Goal: Task Accomplishment & Management: Manage account settings

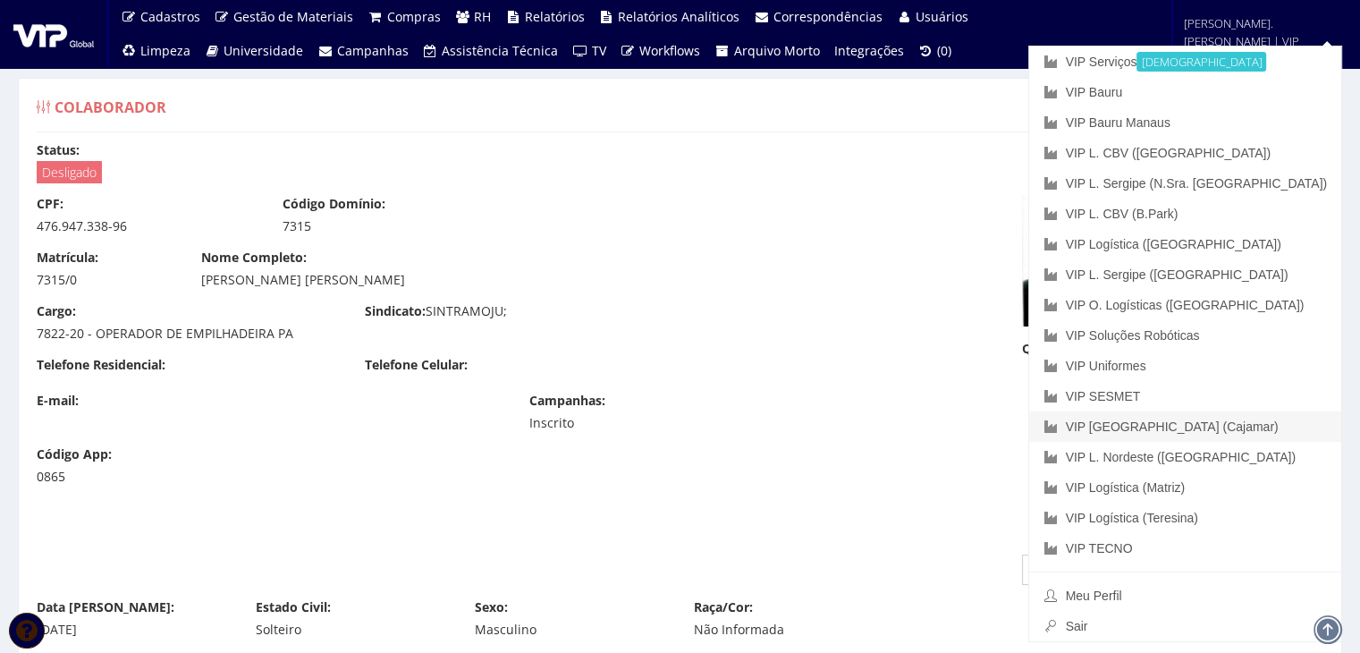
click at [1241, 426] on link "VIP [GEOGRAPHIC_DATA] (Cajamar)" at bounding box center [1185, 426] width 312 height 30
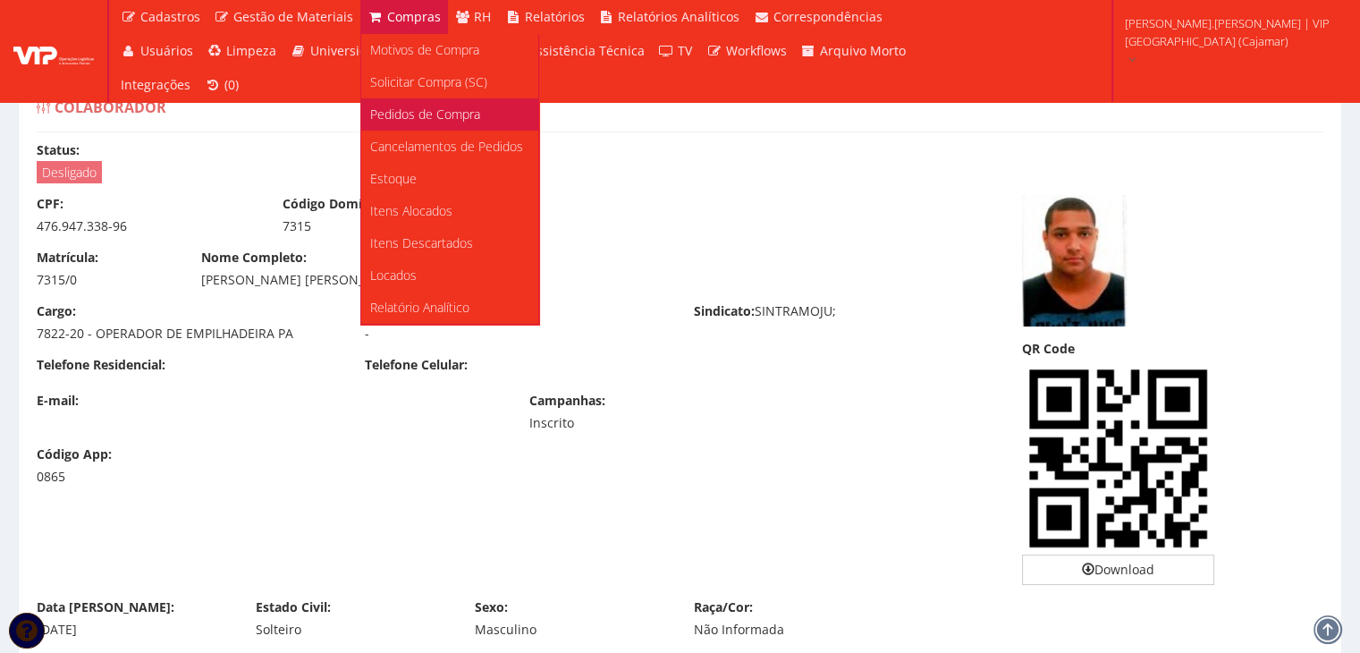
click at [419, 101] on link "Pedidos de Compra" at bounding box center [449, 114] width 177 height 32
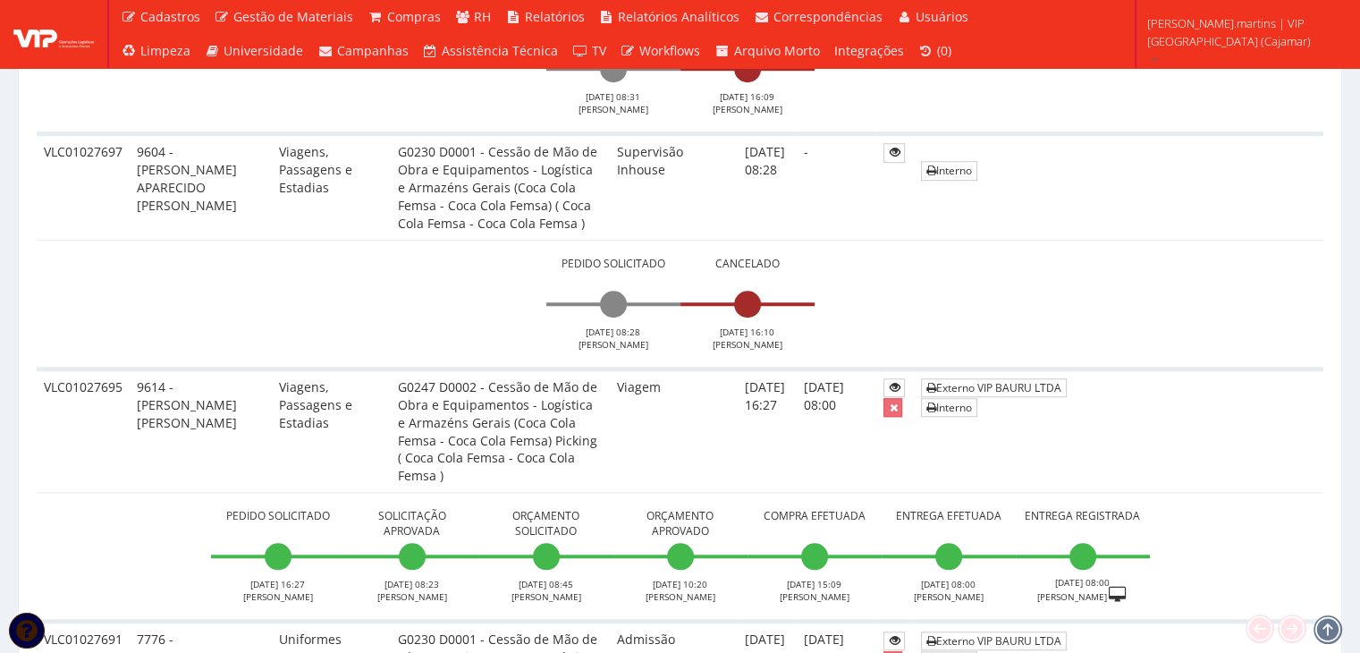
scroll to position [1431, 0]
